Goal: Find specific page/section: Find specific page/section

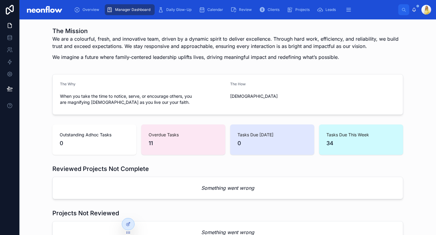
scroll to position [449, 0]
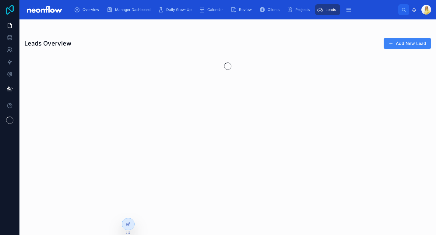
click at [10, 9] on icon at bounding box center [10, 10] width 8 height 10
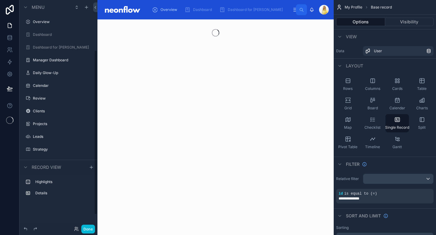
scroll to position [69, 0]
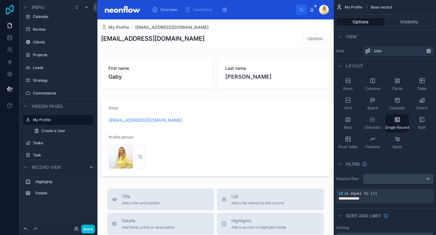
click at [8, 11] on icon at bounding box center [10, 10] width 12 height 10
